Goal: Task Accomplishment & Management: Complete application form

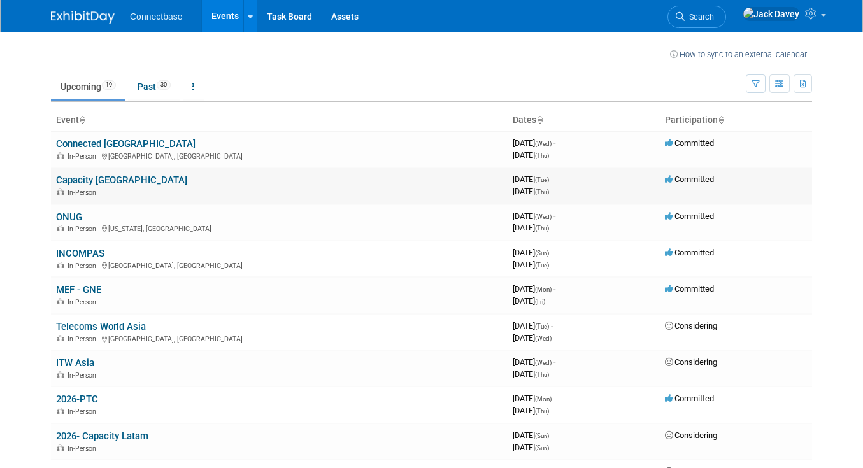
click at [90, 179] on link "Capacity [GEOGRAPHIC_DATA]" at bounding box center [121, 180] width 131 height 11
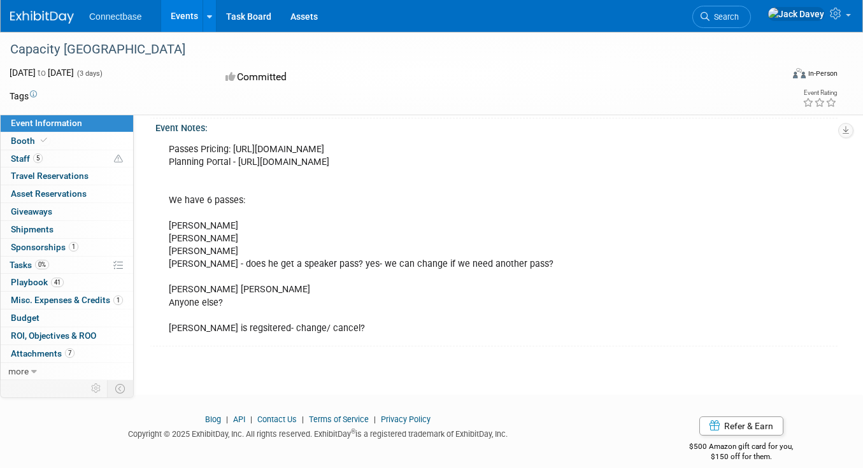
scroll to position [362, 0]
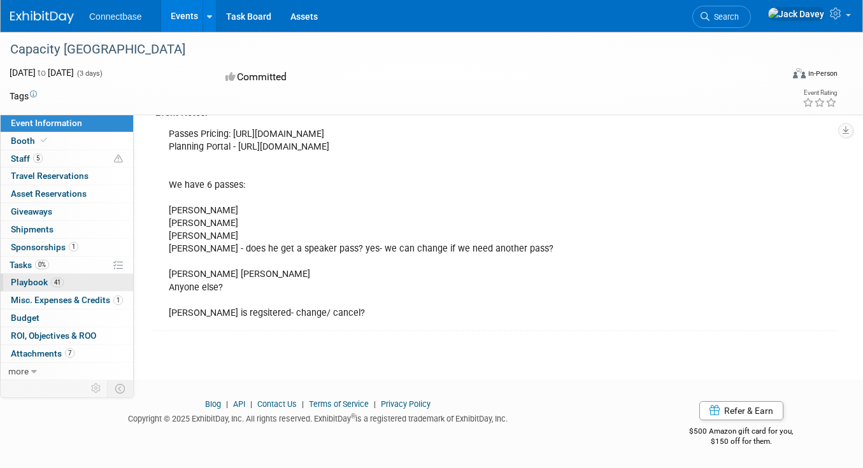
click at [52, 285] on span "41" at bounding box center [57, 283] width 13 height 10
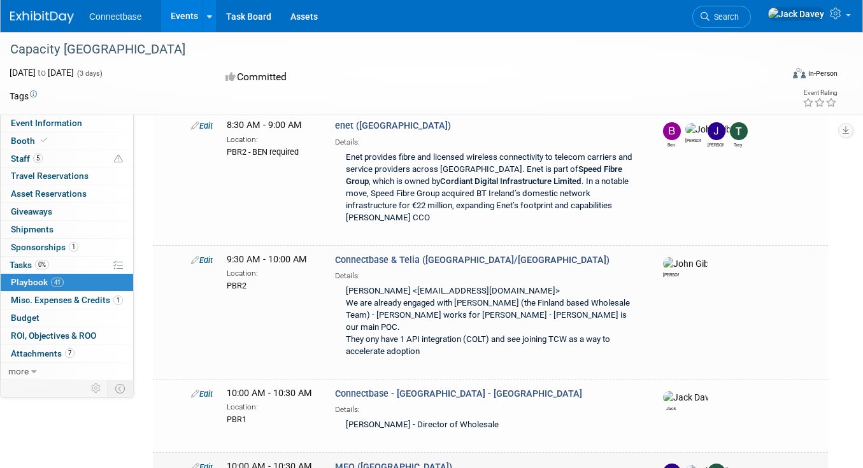
scroll to position [0, 0]
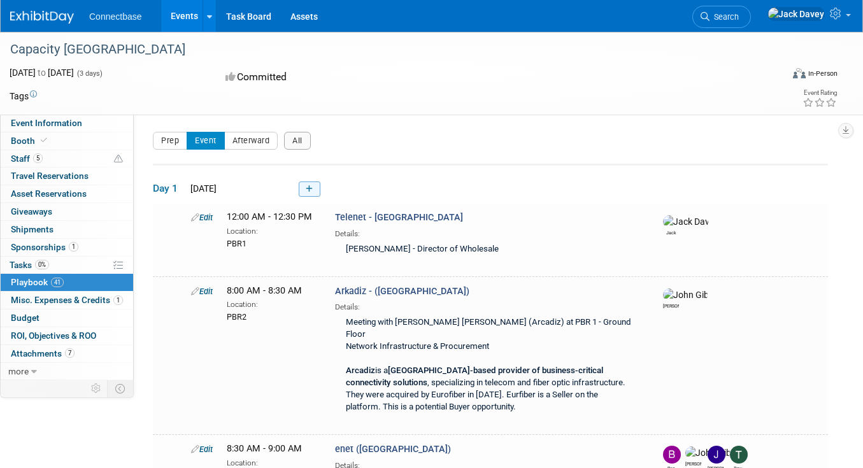
click at [309, 193] on link at bounding box center [310, 189] width 22 height 15
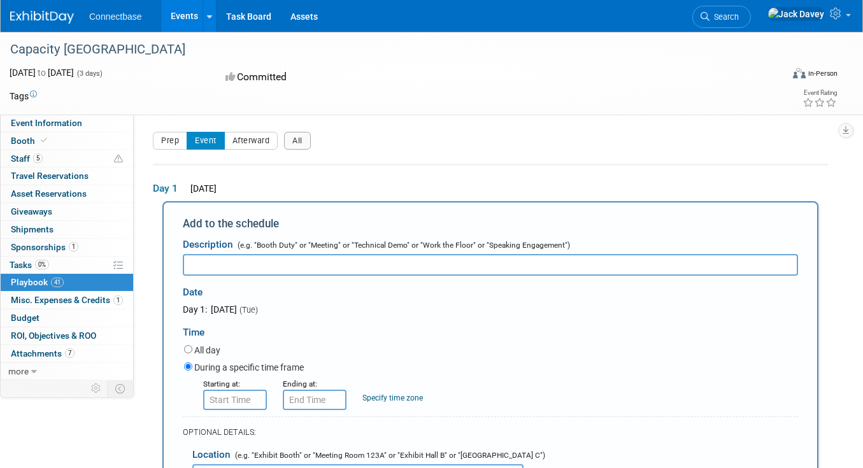
scroll to position [62, 0]
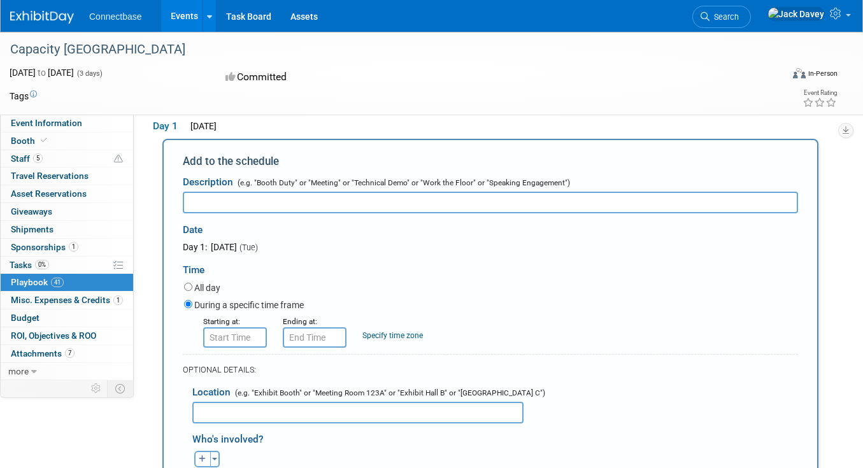
click at [231, 352] on form "Description (e.g. "Booth Duty" or "Meeting" or "Technical Demo" or "Work the Fl…" at bounding box center [490, 421] width 615 height 505
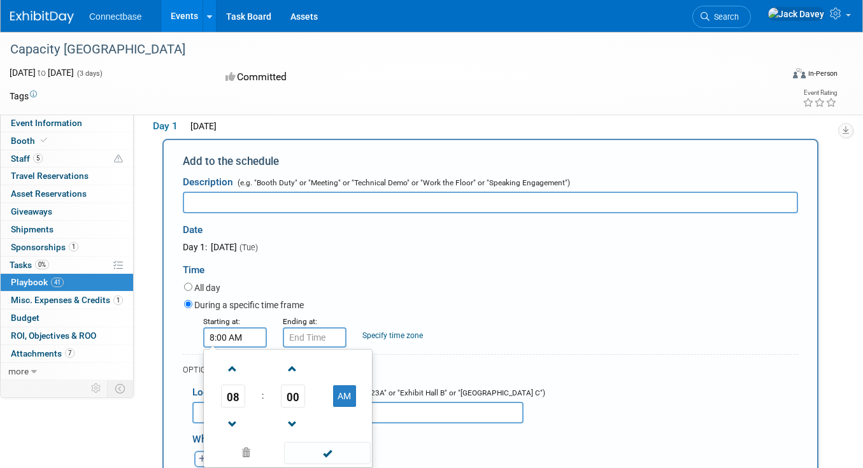
click at [231, 332] on input "8:00 AM" at bounding box center [235, 337] width 64 height 20
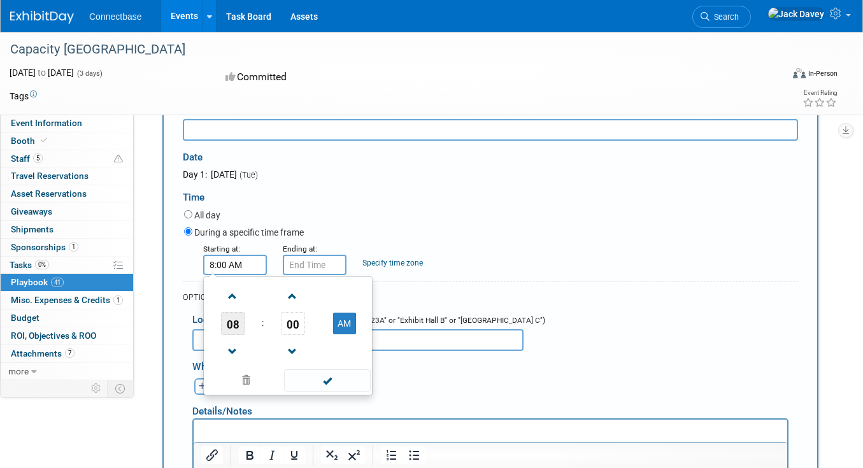
click at [239, 319] on span "08" at bounding box center [233, 323] width 24 height 23
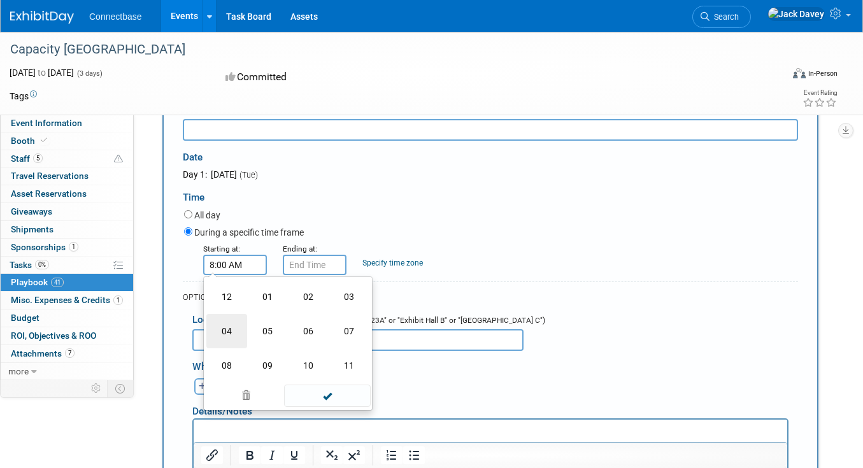
click at [236, 328] on td "04" at bounding box center [226, 331] width 41 height 34
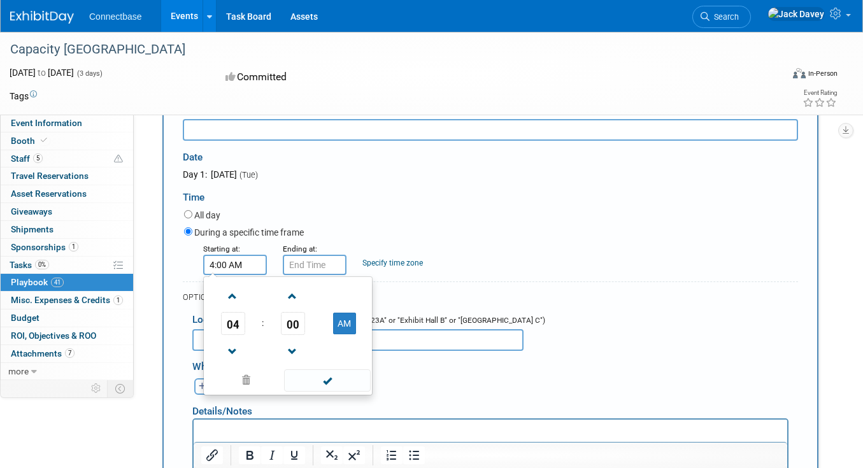
click at [301, 317] on span "00" at bounding box center [293, 323] width 24 height 23
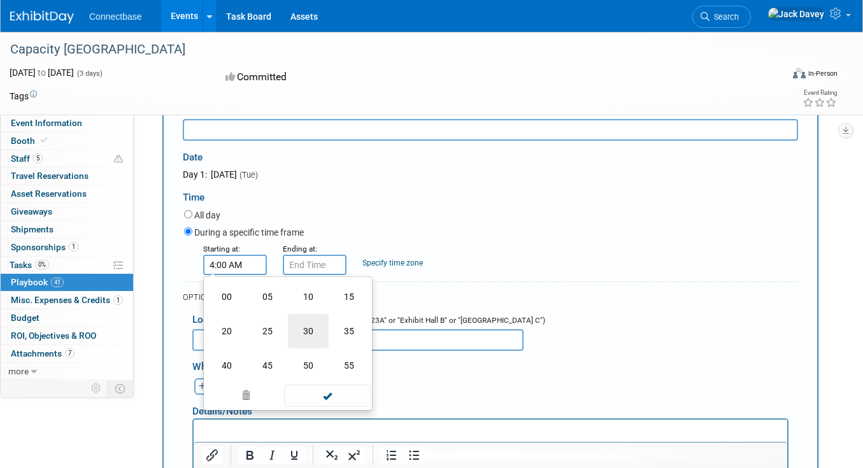
click at [297, 324] on td "30" at bounding box center [308, 331] width 41 height 34
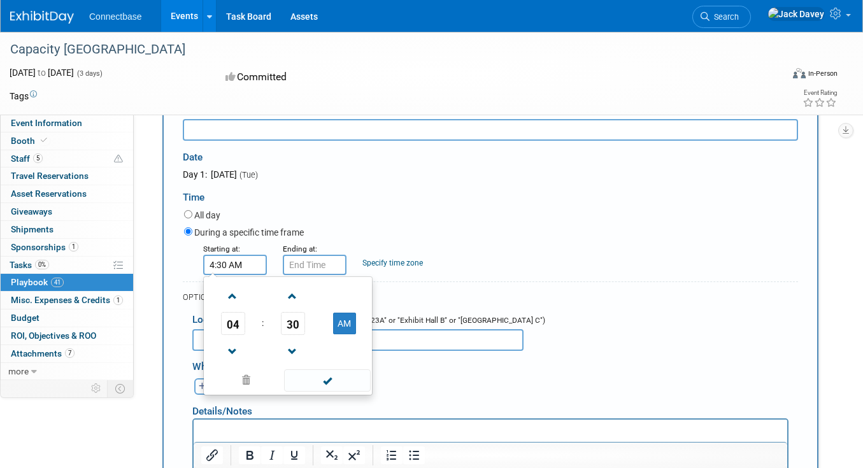
drag, startPoint x: 343, startPoint y: 320, endPoint x: 343, endPoint y: 312, distance: 8.3
click at [344, 320] on button "AM" at bounding box center [344, 324] width 23 height 22
type input "4:30 PM"
click at [317, 262] on input "4:30 PM" at bounding box center [315, 265] width 64 height 20
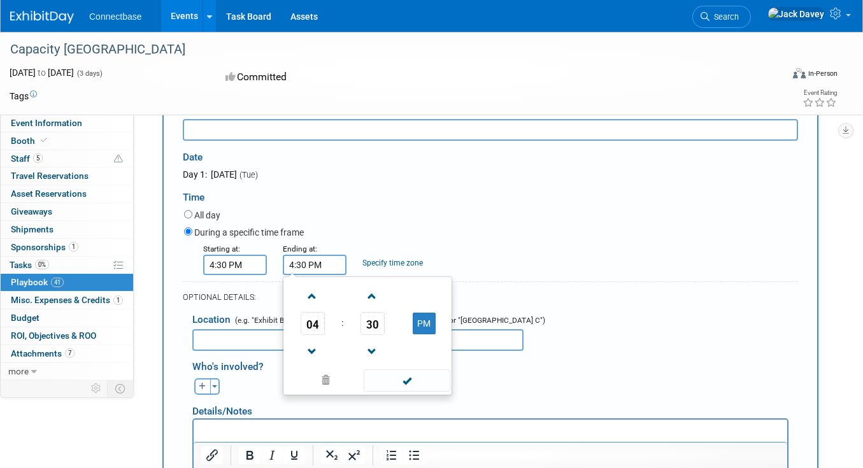
click at [319, 327] on span "04" at bounding box center [313, 323] width 24 height 23
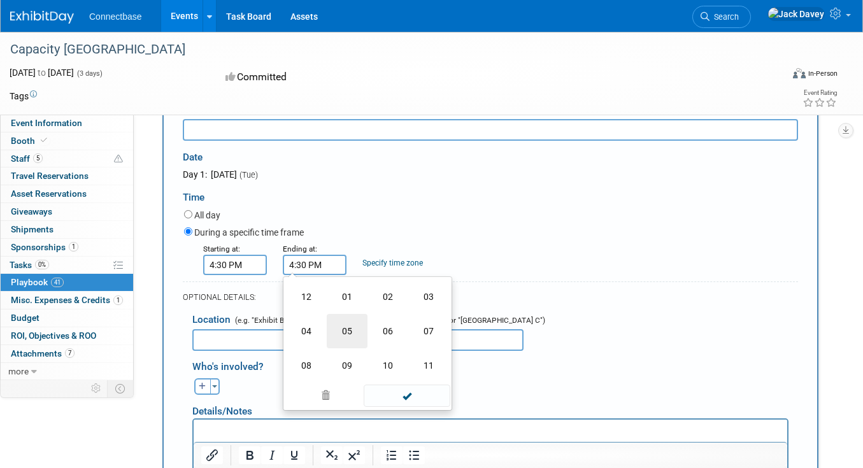
drag, startPoint x: 351, startPoint y: 334, endPoint x: 369, endPoint y: 327, distance: 20.0
click at [351, 334] on td "05" at bounding box center [347, 331] width 41 height 34
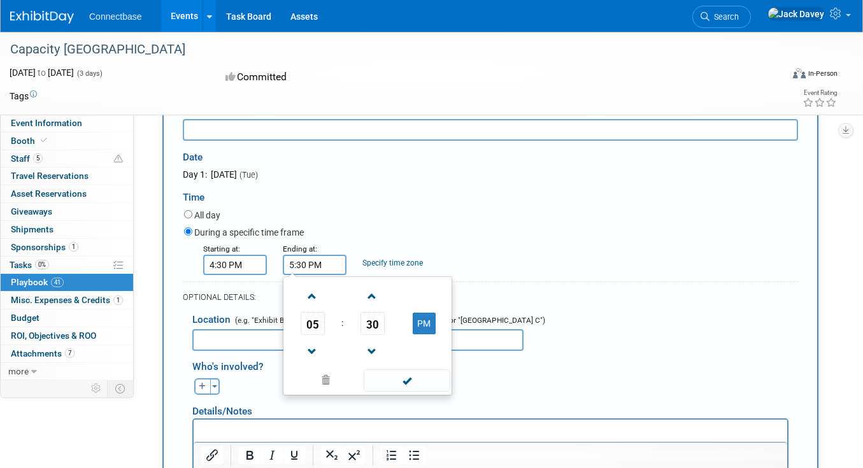
click at [356, 319] on td "30" at bounding box center [372, 323] width 53 height 23
click at [372, 320] on span "30" at bounding box center [373, 323] width 24 height 23
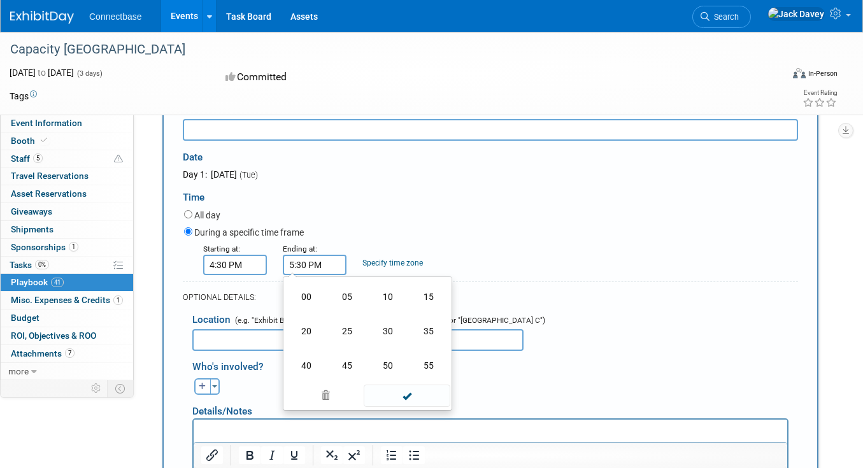
drag, startPoint x: 312, startPoint y: 303, endPoint x: 354, endPoint y: 233, distance: 82.6
click at [312, 303] on td "00" at bounding box center [306, 297] width 41 height 34
type input "5:00 PM"
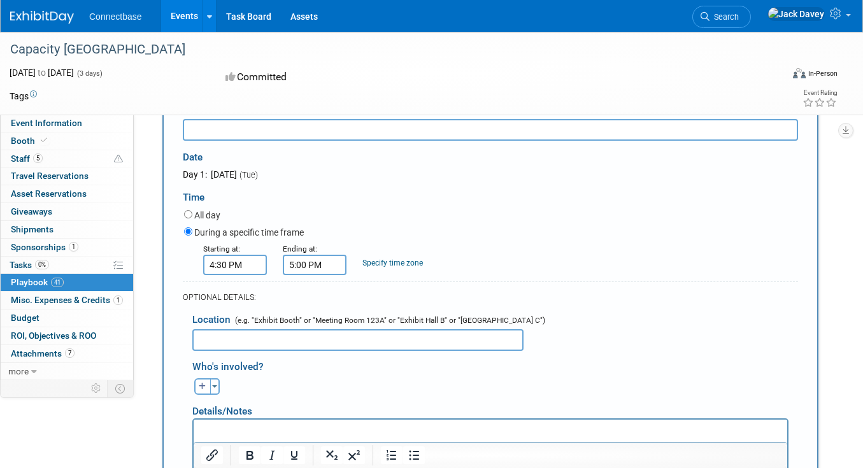
click at [354, 218] on div "All day" at bounding box center [491, 216] width 614 height 17
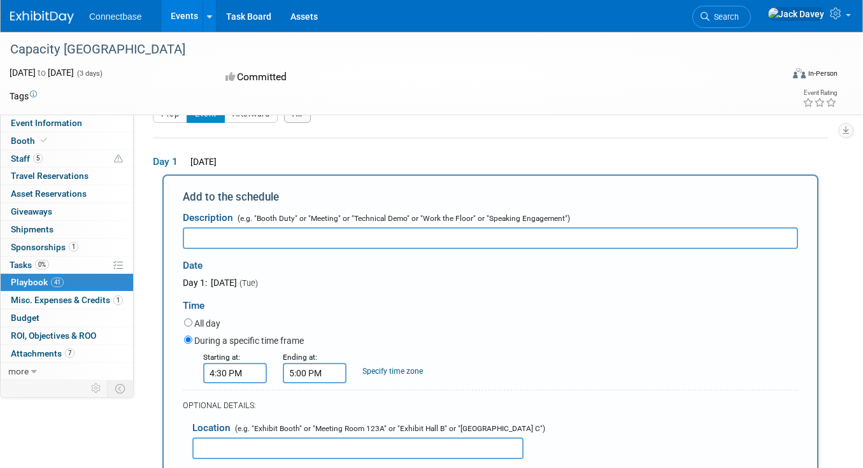
scroll to position [26, 0]
click at [341, 237] on input "text" at bounding box center [490, 239] width 615 height 22
type input "E"
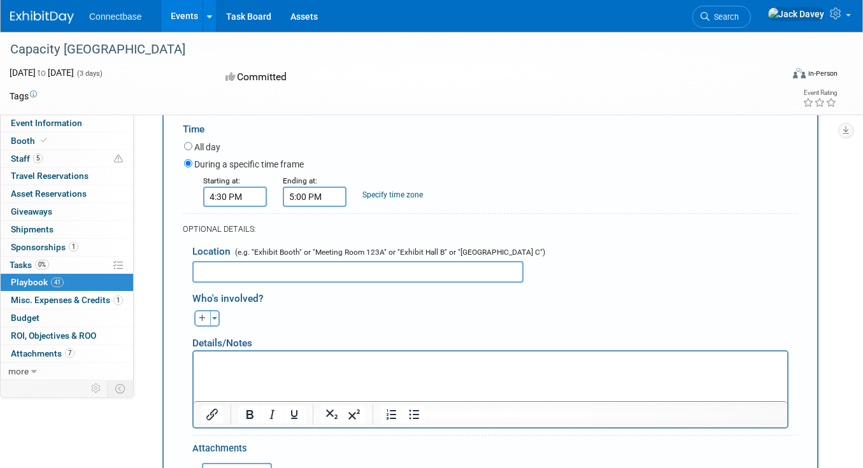
scroll to position [206, 0]
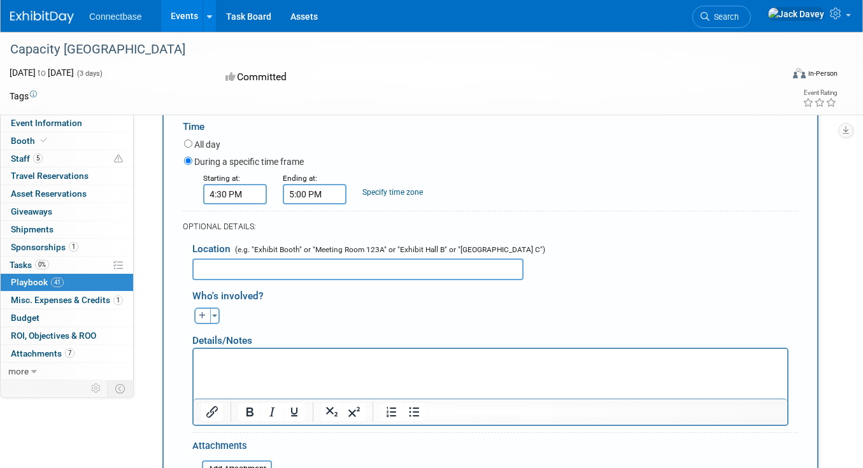
type input "Connectbase - Easecom (Netherlands)"
click at [324, 284] on div "Who's involved?" at bounding box center [495, 293] width 606 height 21
click at [324, 275] on input "text" at bounding box center [357, 270] width 331 height 22
click at [259, 366] on html at bounding box center [491, 357] width 594 height 18
click at [403, 265] on input "text" at bounding box center [357, 270] width 331 height 22
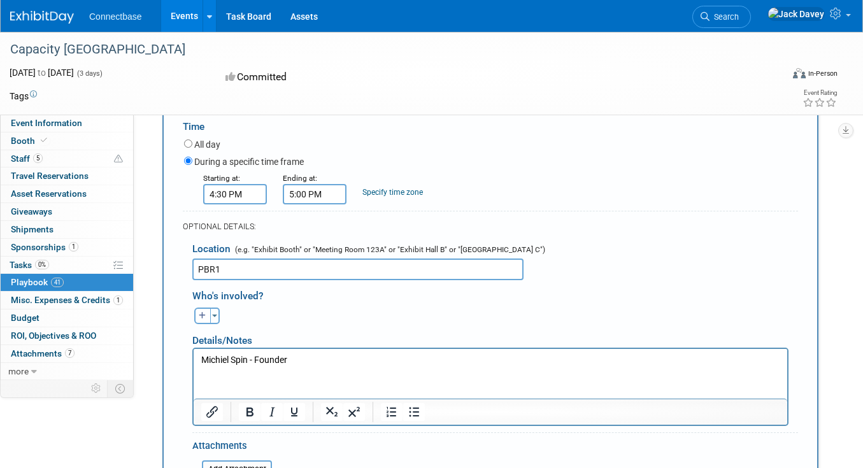
scroll to position [301, 0]
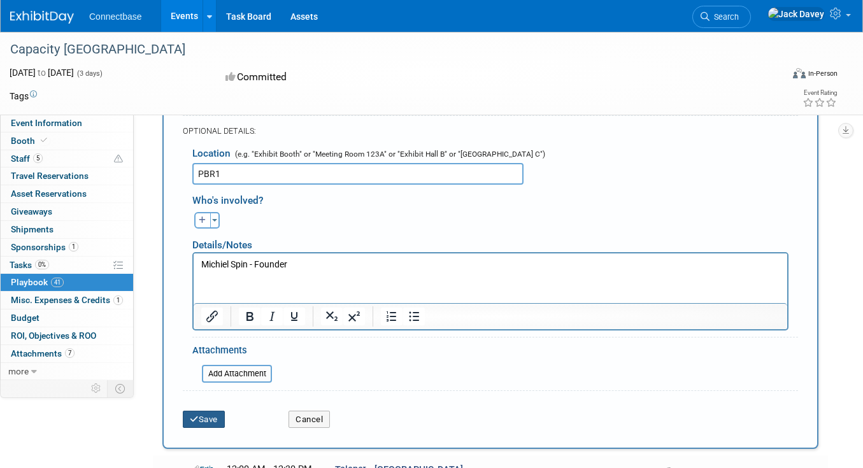
type input "PBR1"
click at [207, 422] on button "Save" at bounding box center [204, 420] width 42 height 18
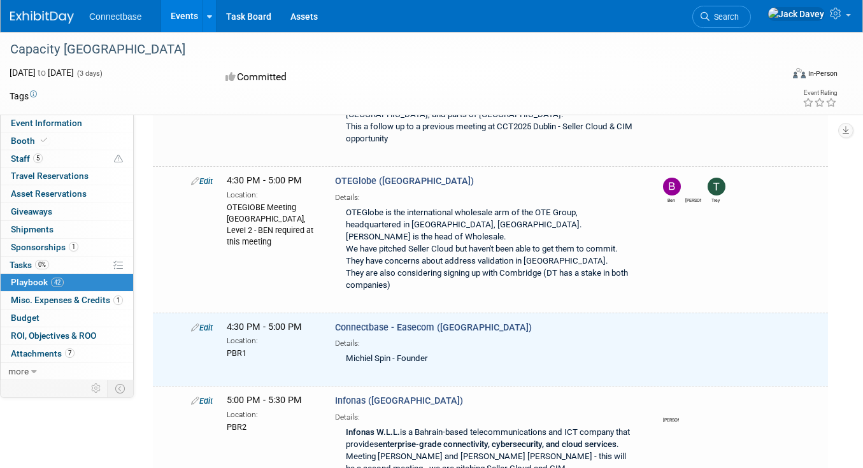
scroll to position [2618, 0]
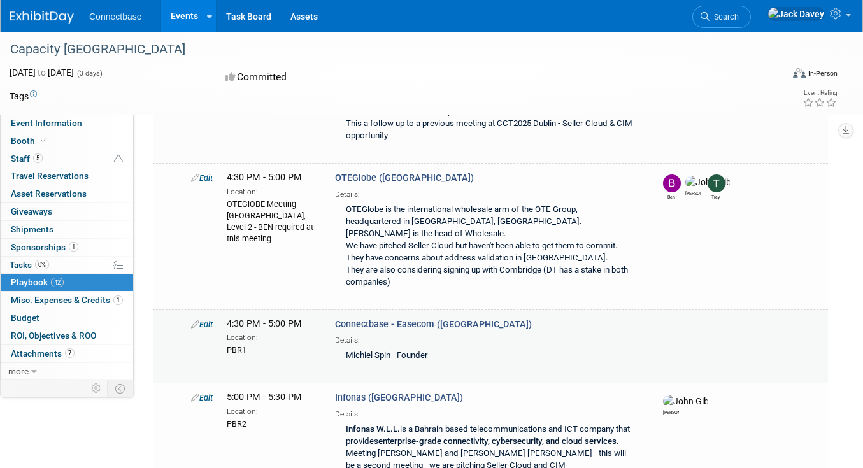
click at [197, 320] on icon at bounding box center [195, 324] width 8 height 8
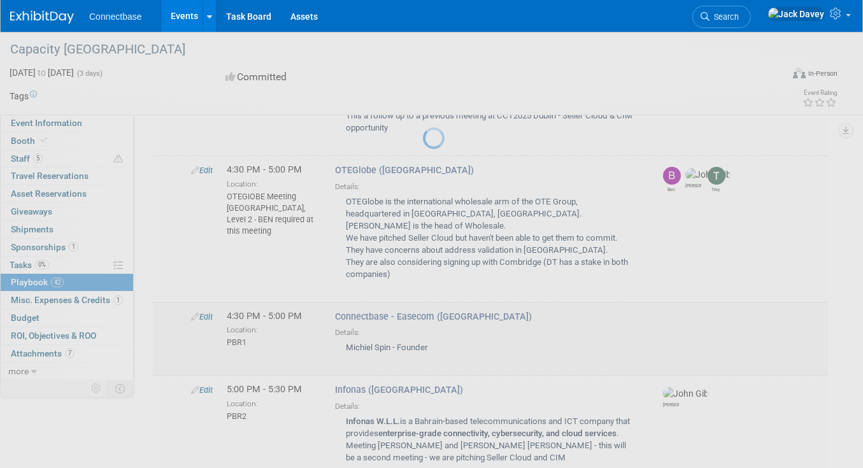
select select "5a309a58-1caa-4a1e-b031-5fcebf7888a3"
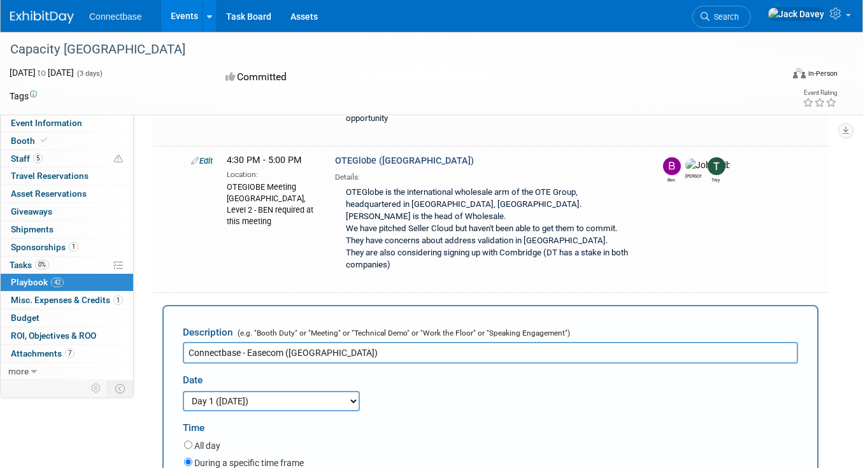
scroll to position [2756, 0]
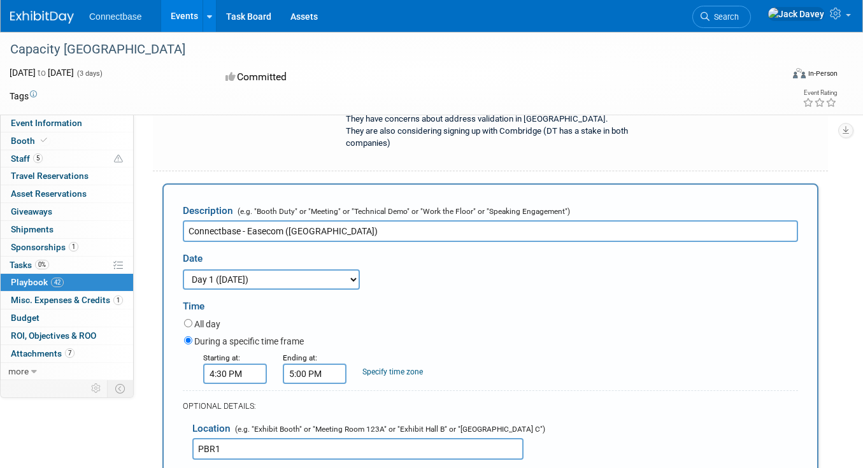
select select
type input "JACK"
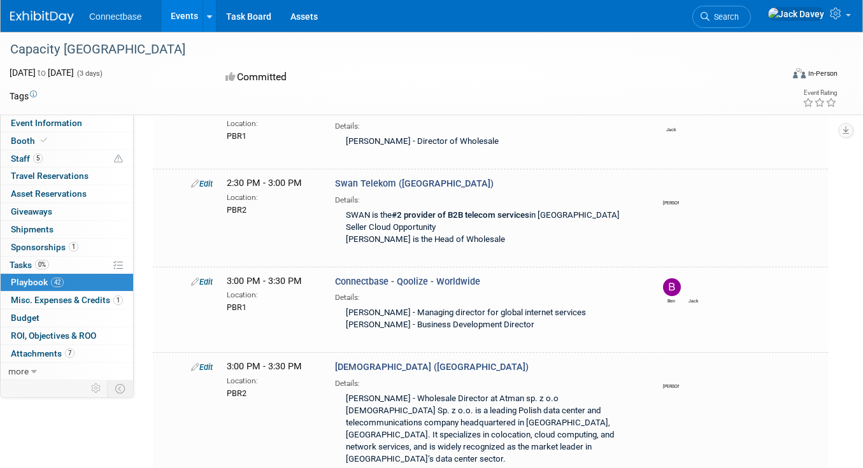
scroll to position [2623, 0]
